Goal: Task Accomplishment & Management: Manage account settings

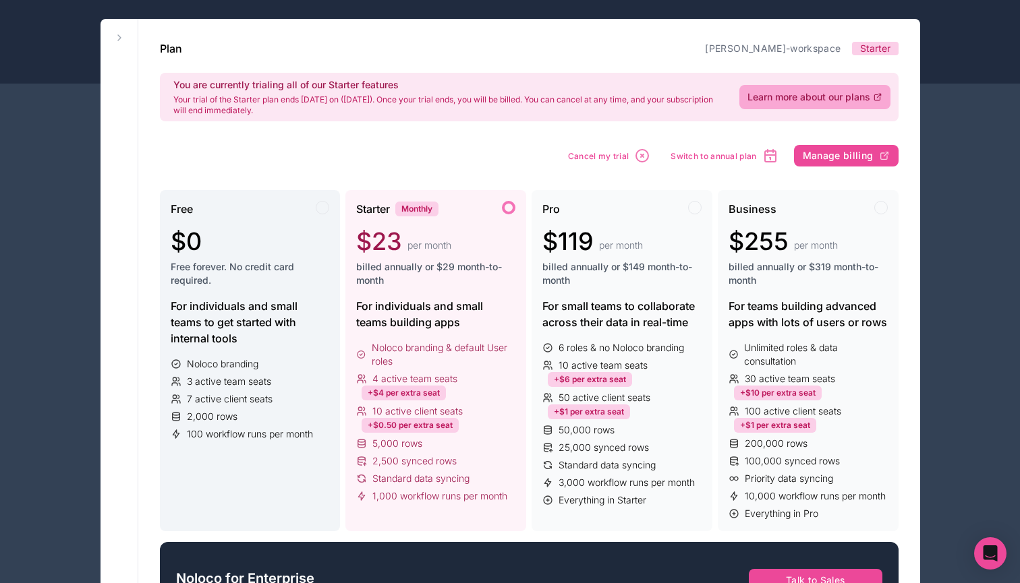
scroll to position [68, 0]
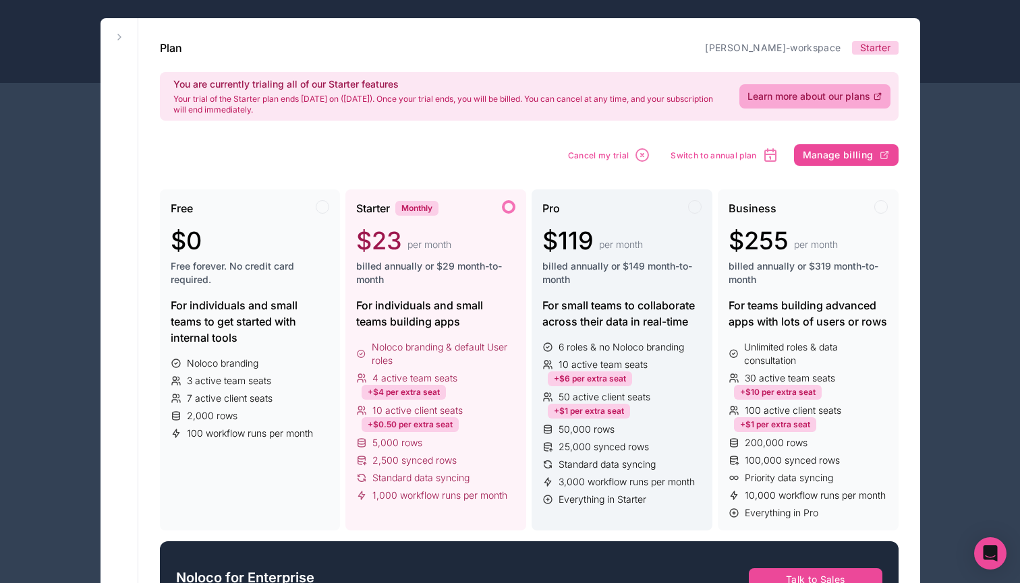
click at [556, 446] on div "25,000 synced rows" at bounding box center [621, 446] width 159 height 13
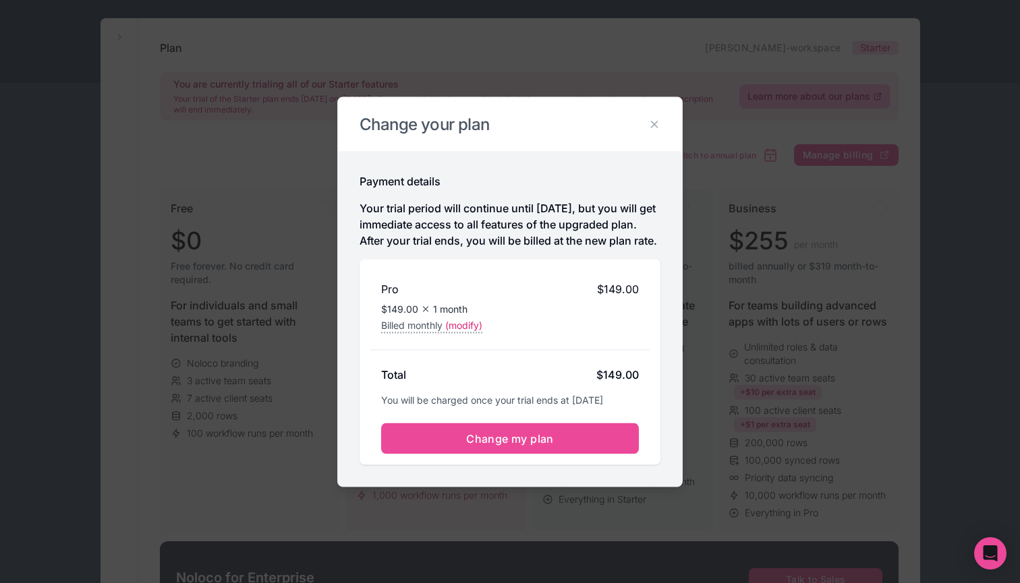
click at [556, 446] on button "Change my plan" at bounding box center [510, 438] width 258 height 31
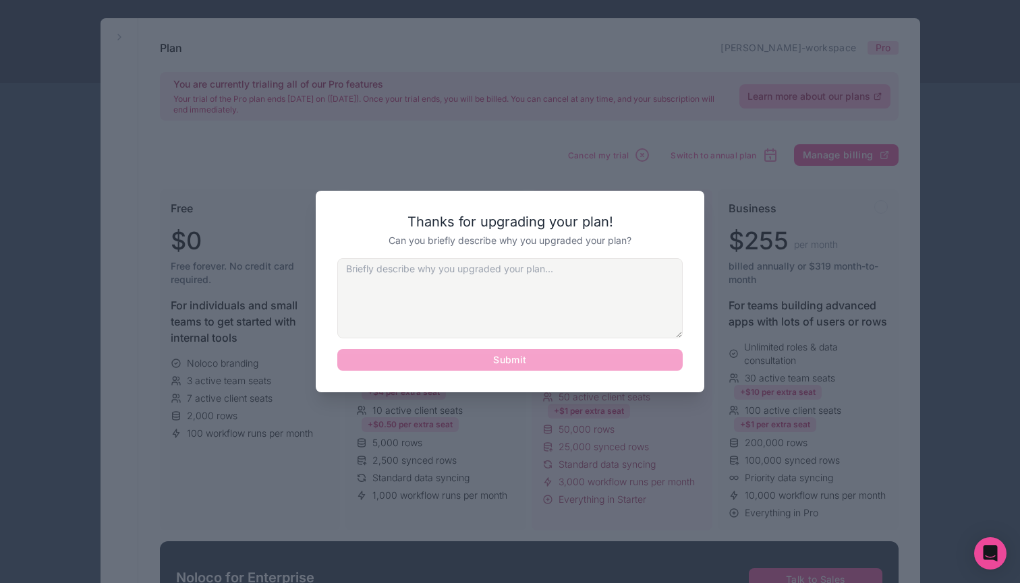
click at [557, 322] on textarea at bounding box center [509, 298] width 345 height 80
type textarea "n"
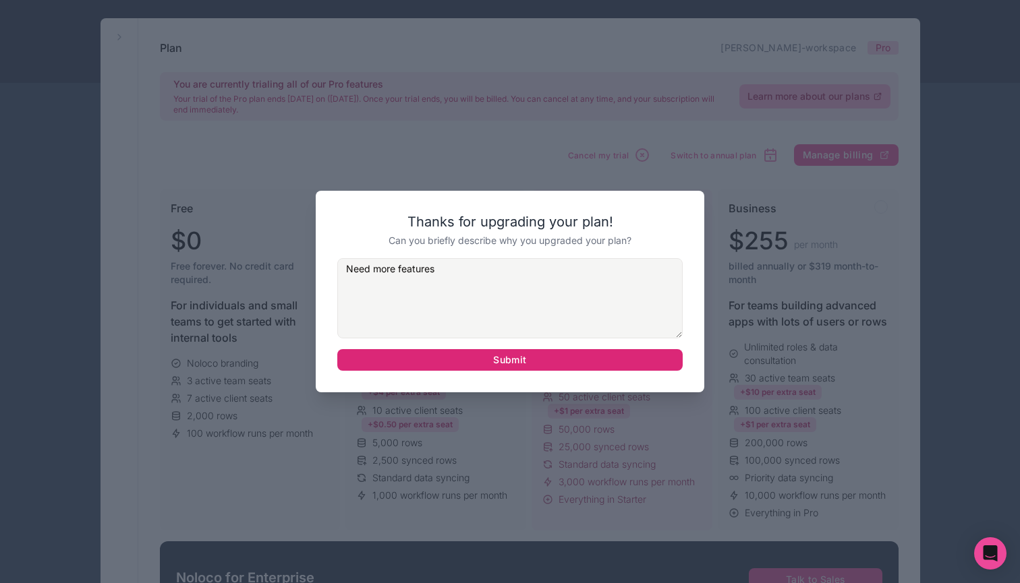
type textarea "Need more features"
click at [575, 370] on button "Submit" at bounding box center [509, 360] width 345 height 22
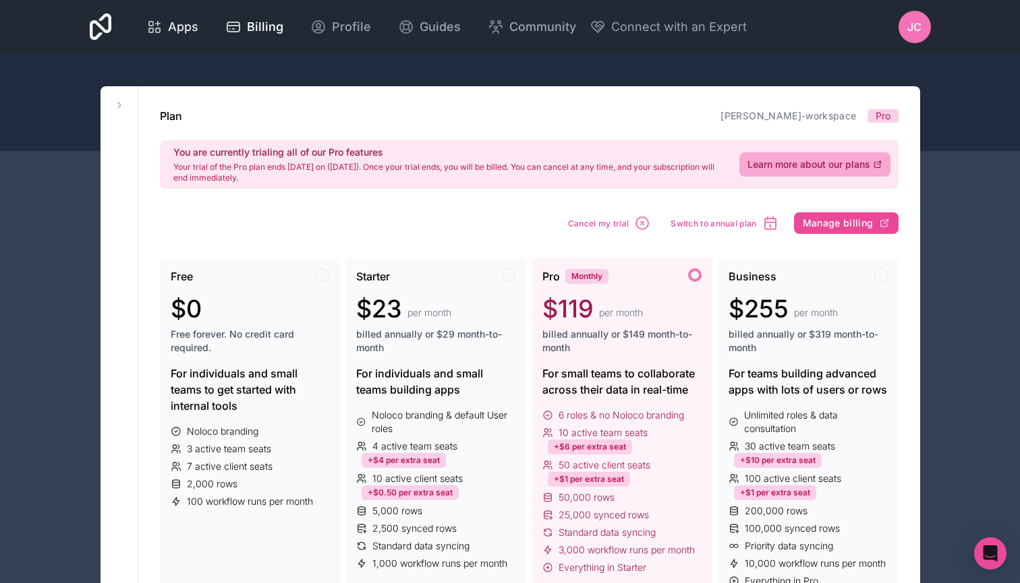
click at [198, 34] on span "Apps" at bounding box center [183, 27] width 30 height 19
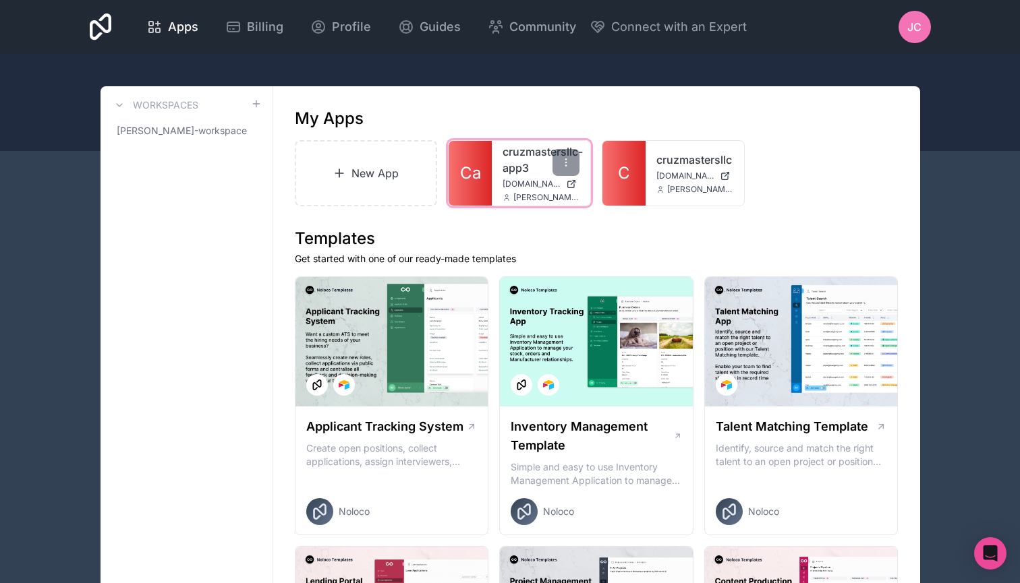
click at [548, 161] on link "cruzmastersllc-app3" at bounding box center [540, 160] width 77 height 32
